Goal: Task Accomplishment & Management: Manage account settings

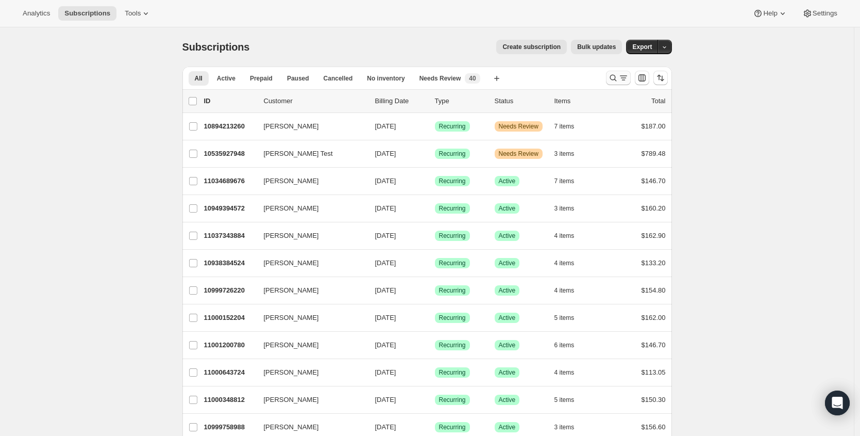
click at [617, 76] on icon "Search and filter results" at bounding box center [613, 78] width 10 height 10
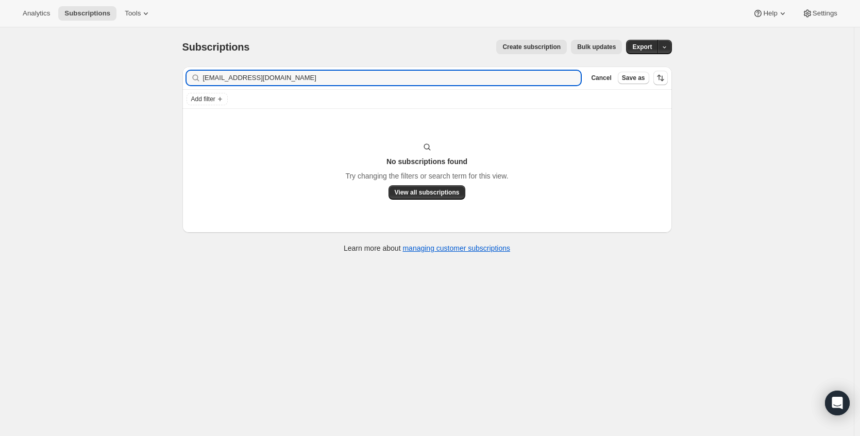
type input "[EMAIL_ADDRESS][DOMAIN_NAME]"
click at [387, 80] on input "[EMAIL_ADDRESS][DOMAIN_NAME]" at bounding box center [383, 78] width 360 height 14
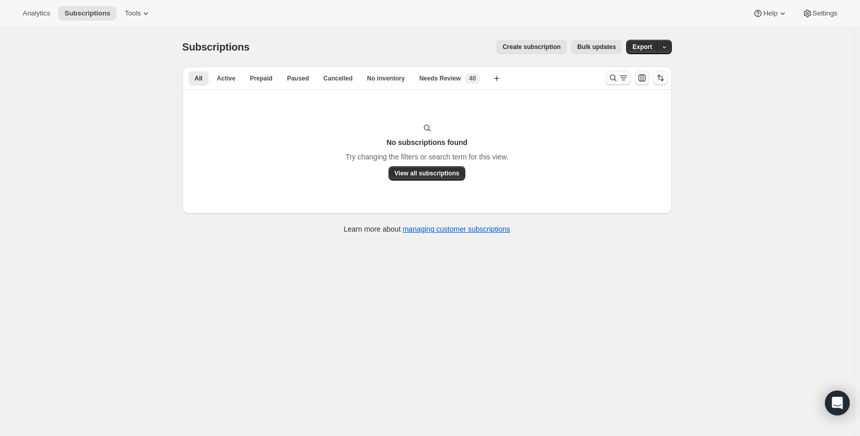
click at [611, 77] on icon "Search and filter results" at bounding box center [613, 78] width 10 height 10
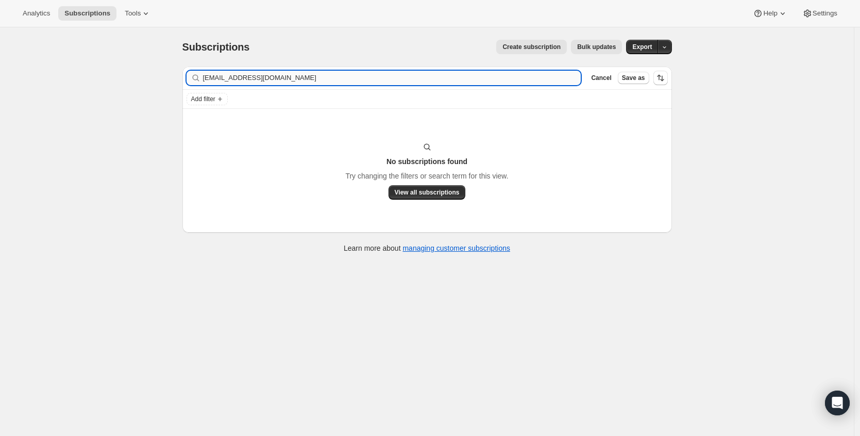
click at [493, 79] on input "smithkelly186@gmail.com" at bounding box center [392, 78] width 378 height 14
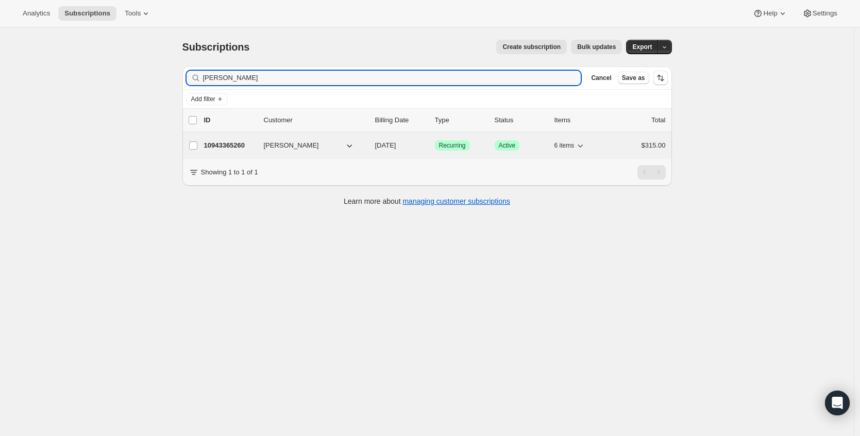
type input "erika haahr"
click at [251, 149] on p "10943365260" at bounding box center [230, 145] width 52 height 10
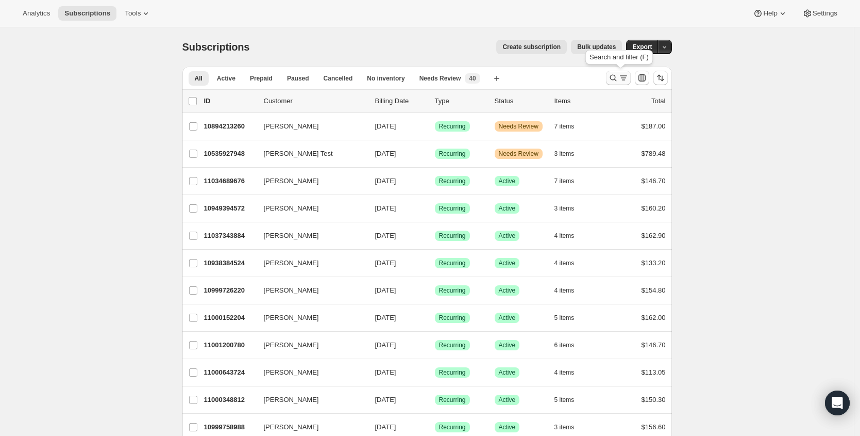
click at [617, 80] on icon "Search and filter results" at bounding box center [613, 78] width 10 height 10
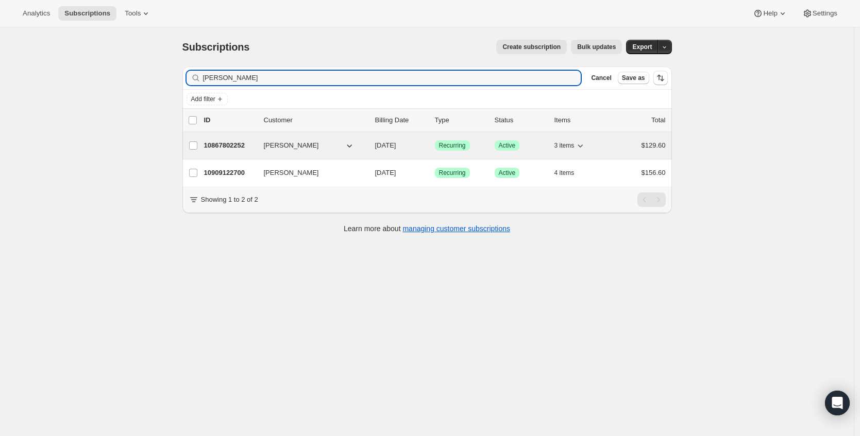
type input "kelly smith"
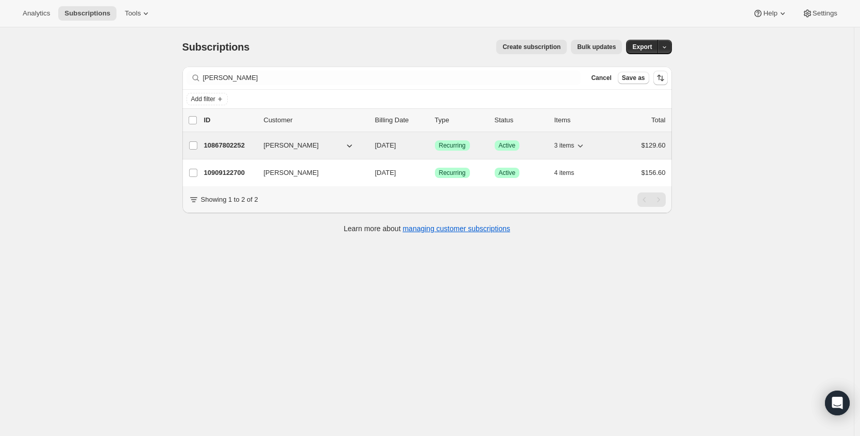
click at [227, 147] on p "10867802252" at bounding box center [230, 145] width 52 height 10
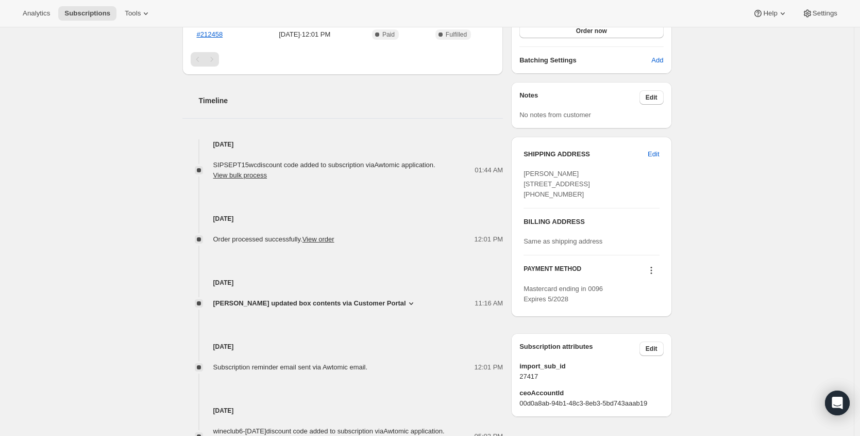
scroll to position [389, 0]
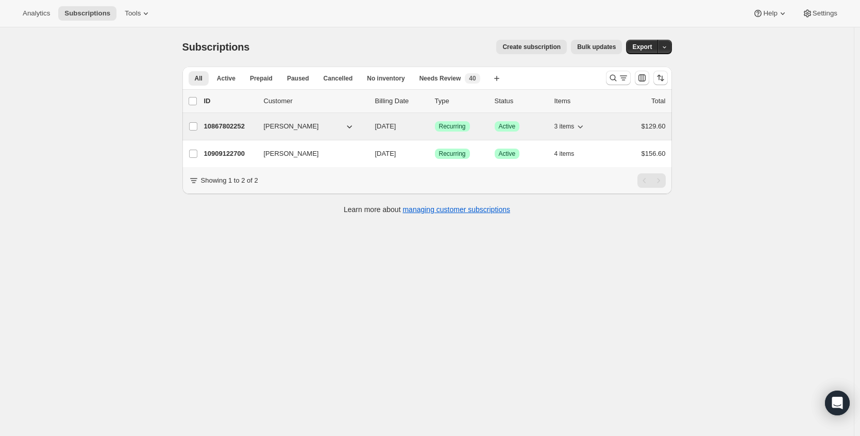
click at [231, 124] on p "10867802252" at bounding box center [230, 126] width 52 height 10
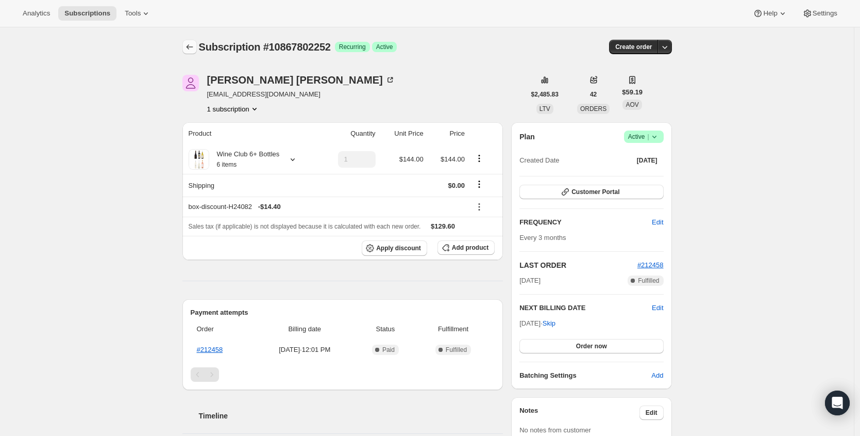
click at [189, 44] on icon "Subscriptions" at bounding box center [190, 47] width 10 height 10
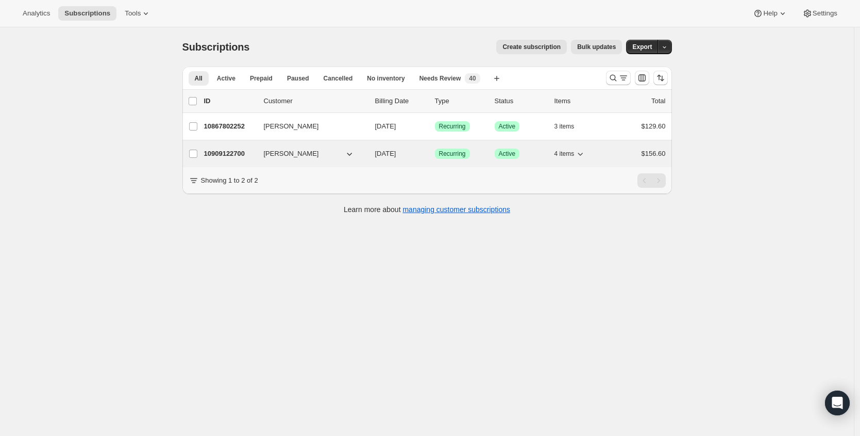
click at [231, 152] on p "10909122700" at bounding box center [230, 153] width 52 height 10
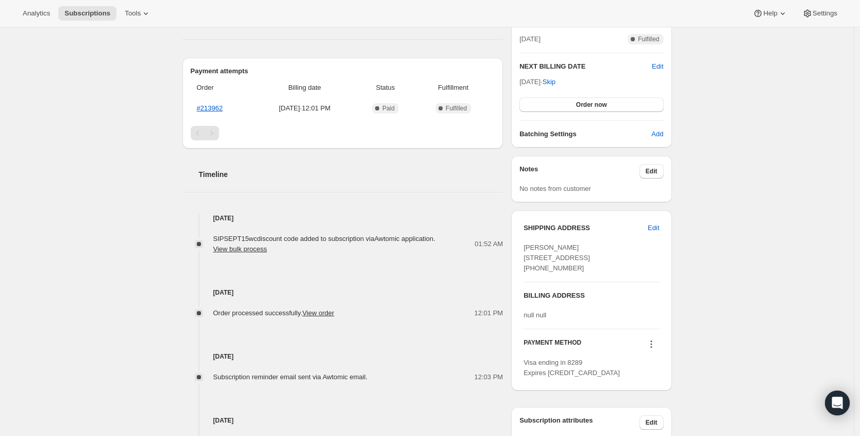
scroll to position [368, 0]
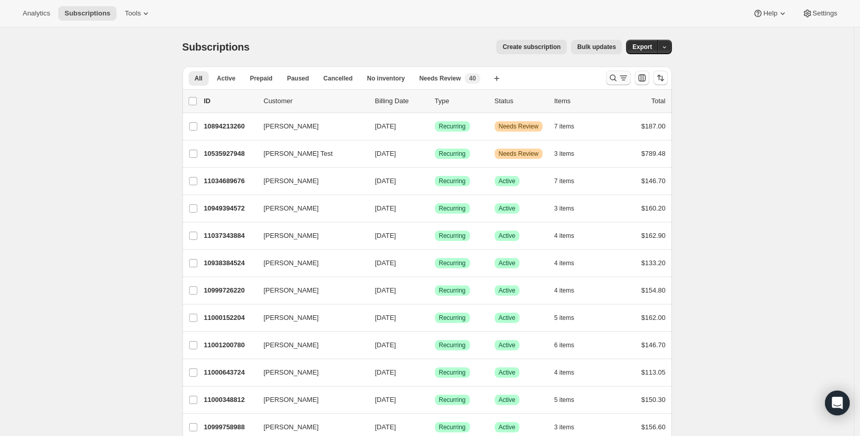
click at [627, 79] on icon "Search and filter results" at bounding box center [624, 78] width 10 height 10
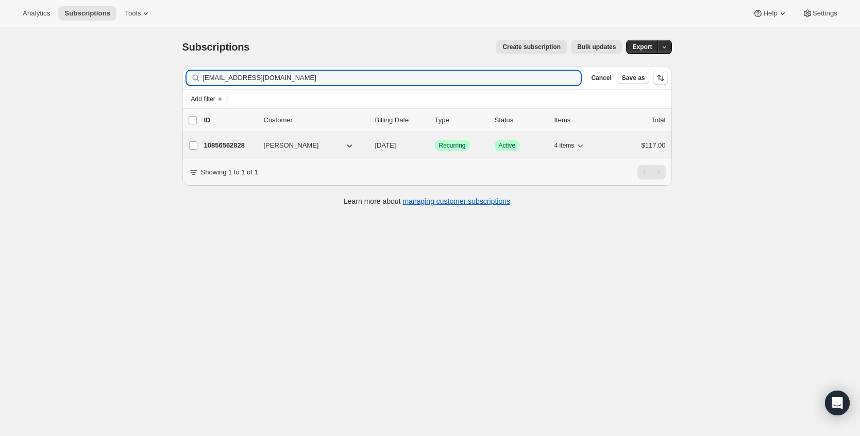
type input "[EMAIL_ADDRESS][DOMAIN_NAME]"
click at [224, 143] on p "10856562828" at bounding box center [230, 145] width 52 height 10
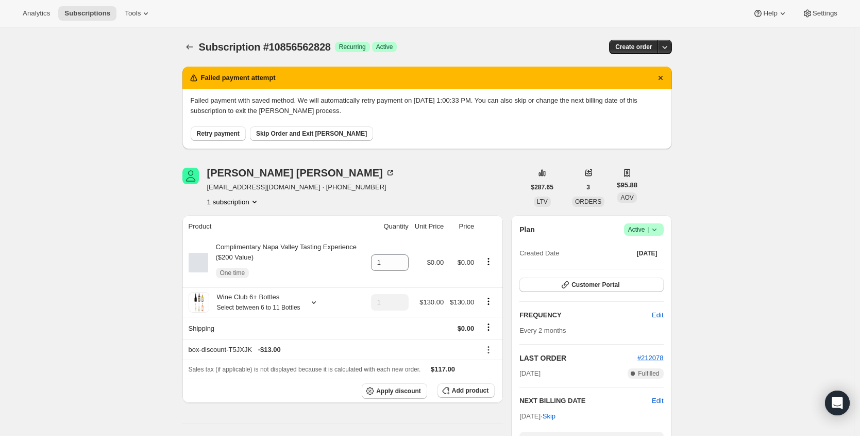
click at [664, 232] on span "Success Active |" at bounding box center [644, 229] width 40 height 12
click at [651, 264] on span "Cancel subscription" at bounding box center [643, 267] width 58 height 8
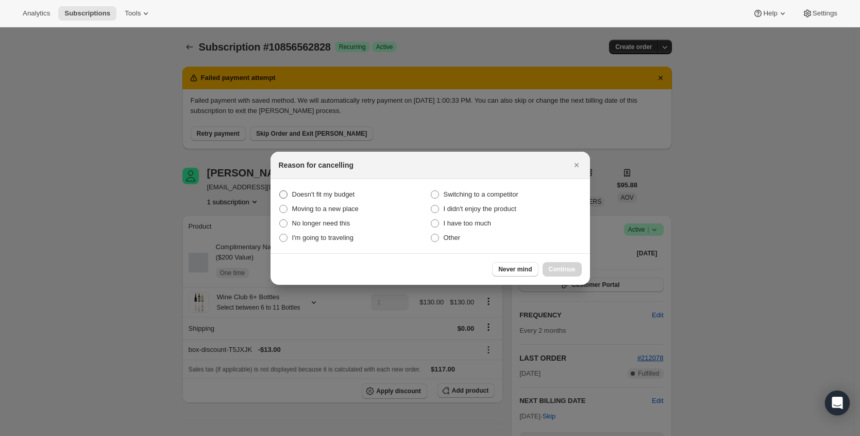
drag, startPoint x: 340, startPoint y: 187, endPoint x: 341, endPoint y: 193, distance: 6.8
click at [340, 187] on label "Doesn't fit my budget" at bounding box center [355, 194] width 152 height 14
click at [280, 190] on budget "Doesn't fit my budget" at bounding box center [279, 190] width 1 height 1
radio budget "true"
click at [568, 265] on span "Continue" at bounding box center [562, 269] width 27 height 8
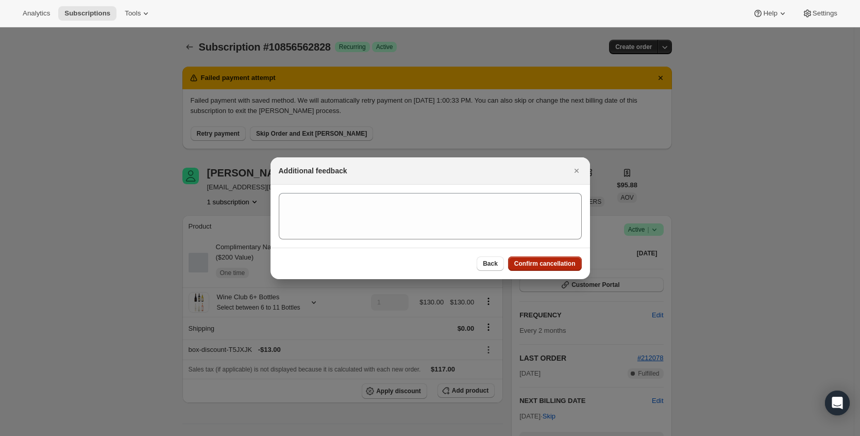
click at [567, 265] on span "Confirm cancellation" at bounding box center [544, 263] width 61 height 8
